Goal: Information Seeking & Learning: Compare options

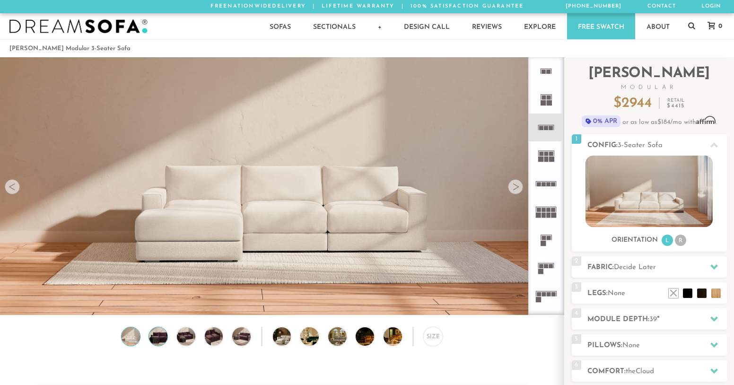
click at [160, 338] on img at bounding box center [159, 336] width 22 height 18
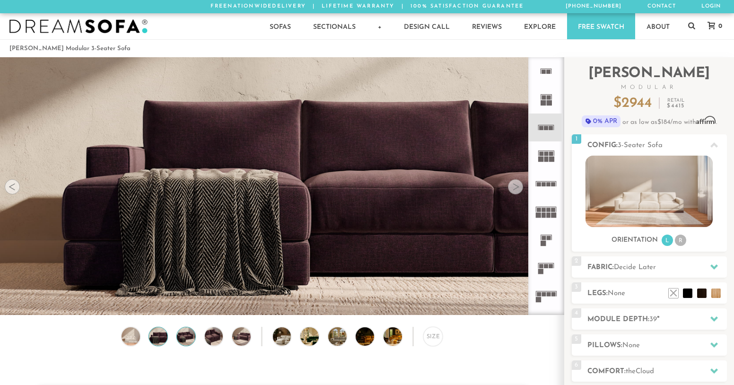
click at [190, 339] on img at bounding box center [186, 336] width 22 height 18
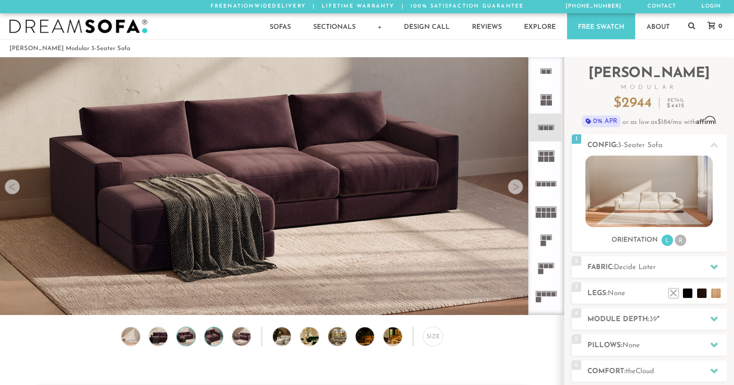
click at [211, 339] on img at bounding box center [214, 336] width 22 height 18
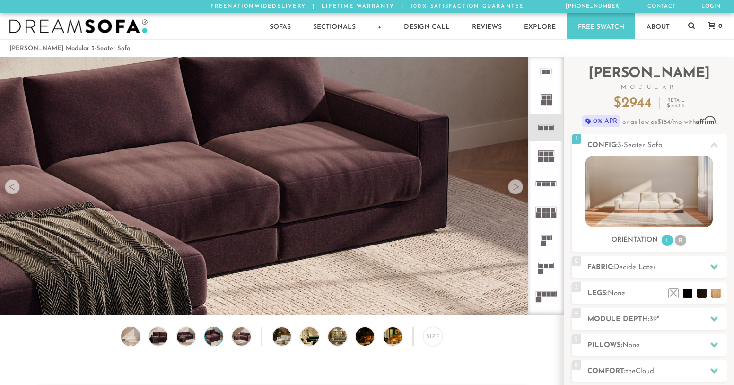
click at [129, 343] on img at bounding box center [131, 336] width 22 height 18
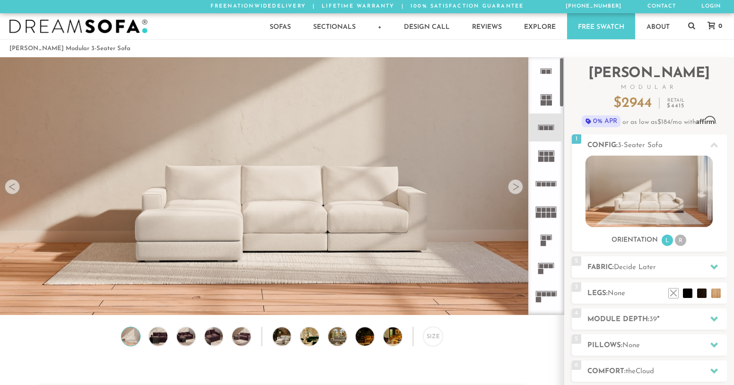
click at [548, 185] on rect at bounding box center [549, 184] width 4 height 4
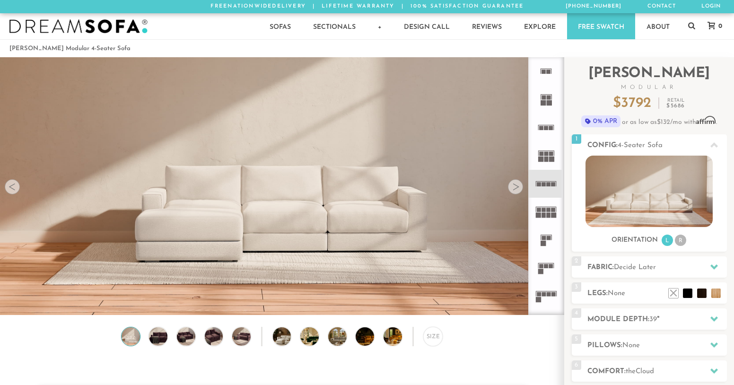
click at [546, 133] on icon at bounding box center [546, 128] width 28 height 28
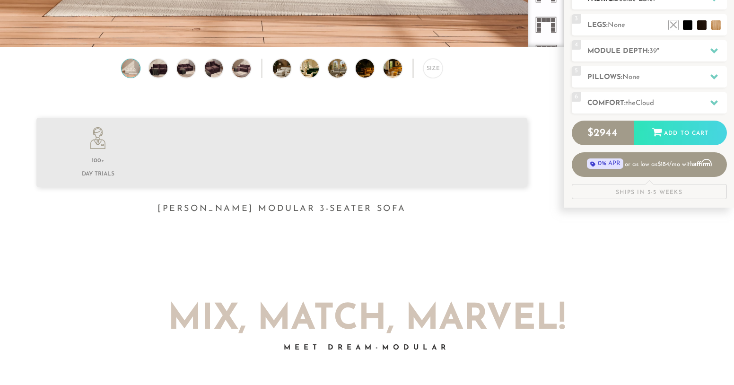
scroll to position [284, 0]
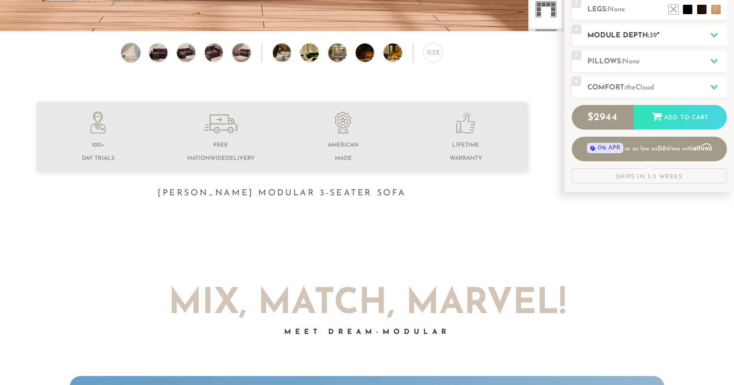
click at [716, 35] on icon at bounding box center [715, 35] width 8 height 5
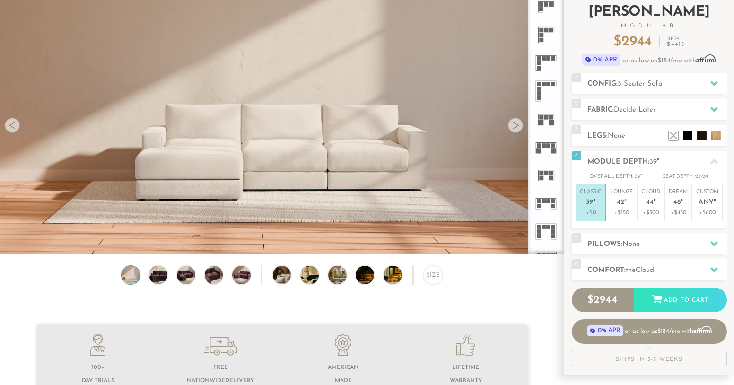
scroll to position [56, 0]
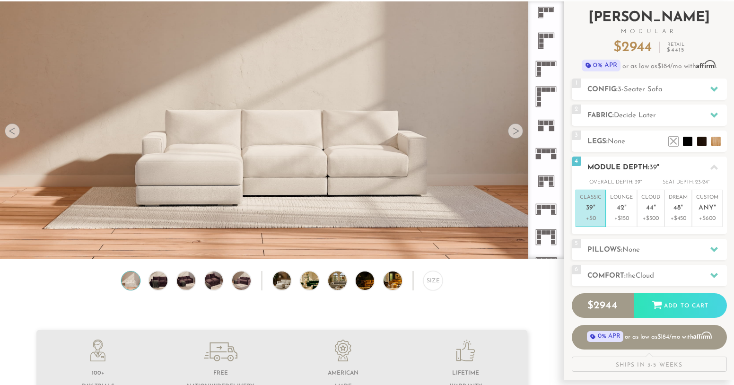
click at [716, 164] on icon at bounding box center [715, 168] width 8 height 8
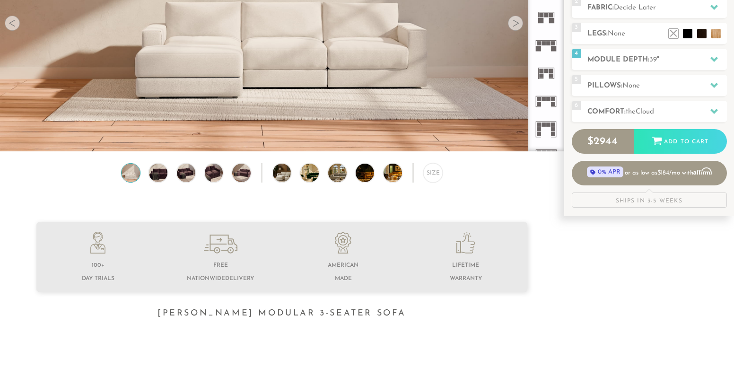
scroll to position [164, 0]
click at [433, 179] on div "Size" at bounding box center [432, 172] width 19 height 19
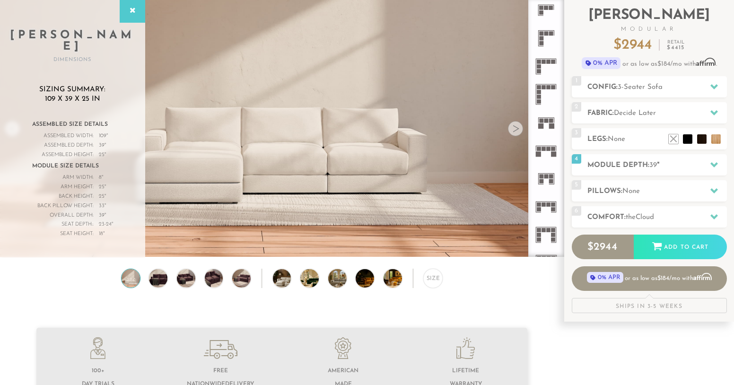
scroll to position [0, 0]
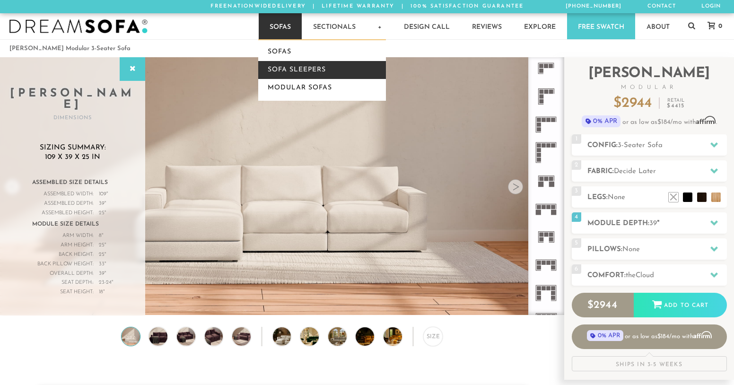
click at [283, 65] on link "Sofa Sleepers" at bounding box center [322, 70] width 128 height 18
